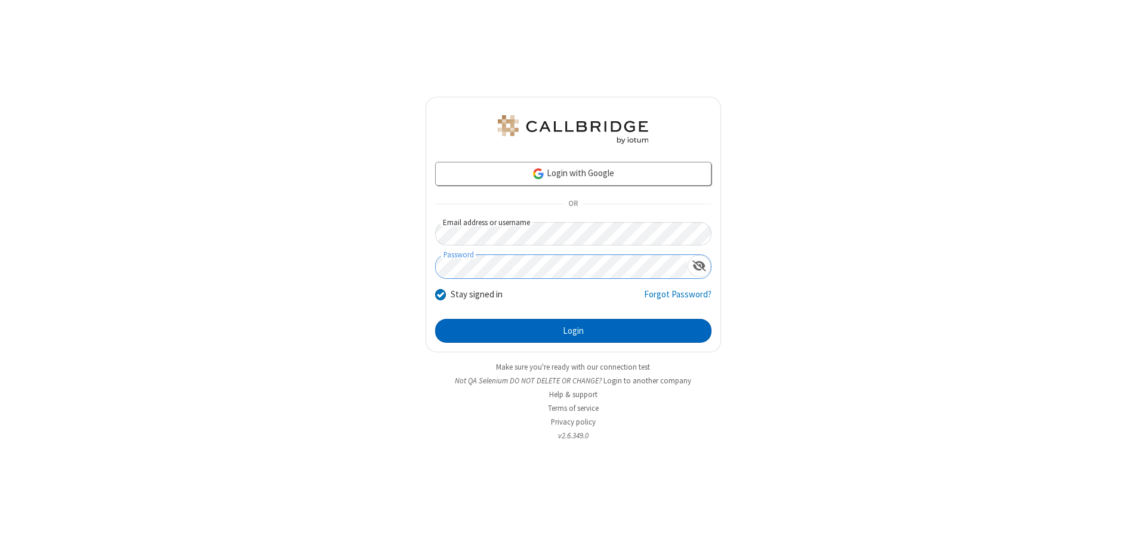
click at [573, 331] on button "Login" at bounding box center [573, 331] width 276 height 24
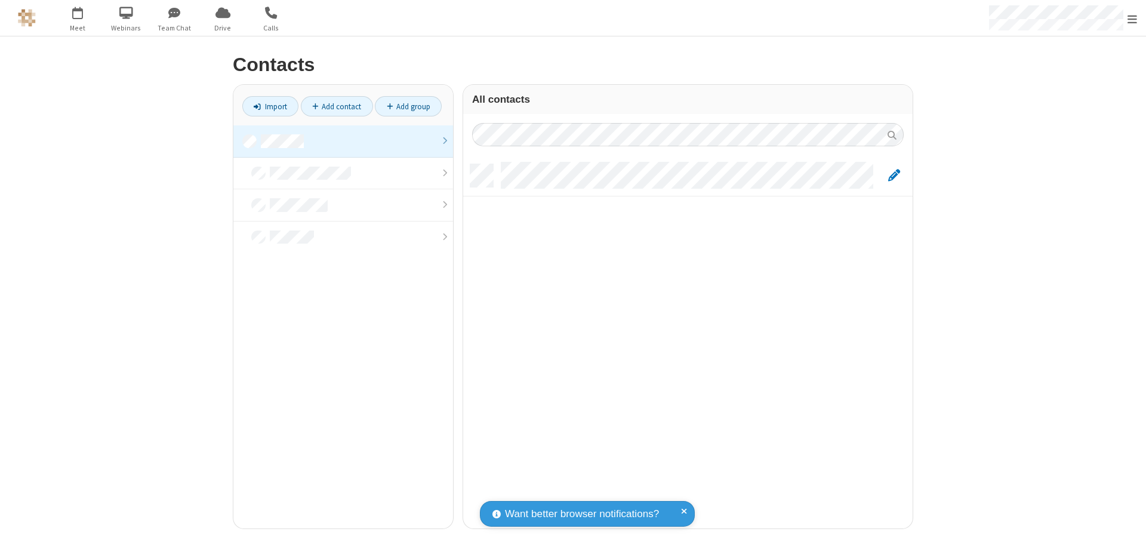
scroll to position [364, 440]
click at [343, 141] on link at bounding box center [343, 141] width 220 height 32
click at [337, 106] on link "Add contact" at bounding box center [337, 106] width 72 height 20
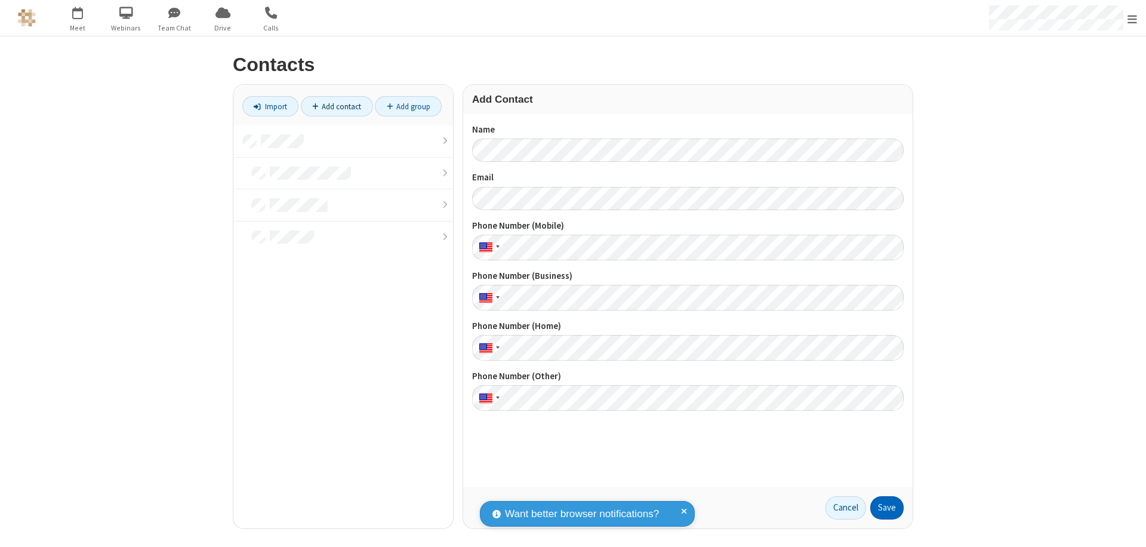
click at [887, 507] on button "Save" at bounding box center [886, 508] width 33 height 24
